Goal: Task Accomplishment & Management: Manage account settings

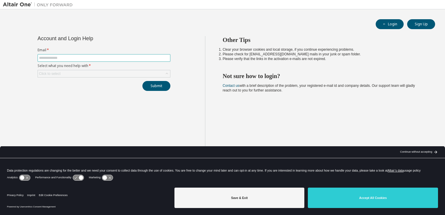
click at [44, 55] on span at bounding box center [104, 58] width 133 height 8
click at [45, 59] on input "text" at bounding box center [104, 58] width 130 height 5
type input "**********"
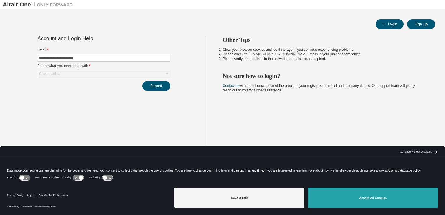
click at [376, 195] on button "Accept All Cookies" at bounding box center [373, 198] width 130 height 20
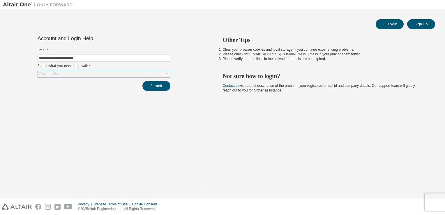
click at [166, 73] on icon at bounding box center [167, 74] width 6 height 6
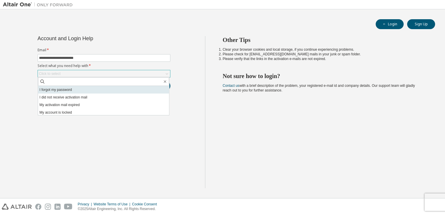
click at [61, 90] on li "I forgot my password" at bounding box center [103, 90] width 131 height 8
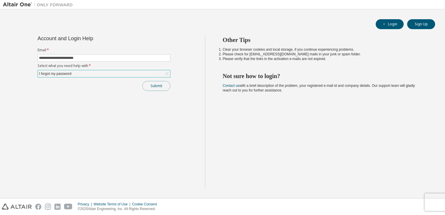
click at [155, 87] on button "Submit" at bounding box center [156, 86] width 28 height 10
